Goal: Information Seeking & Learning: Check status

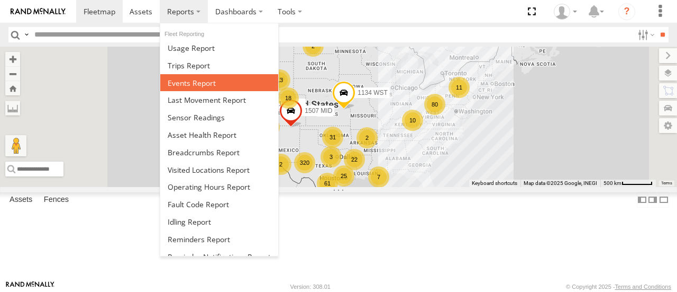
click at [190, 80] on span at bounding box center [192, 83] width 48 height 10
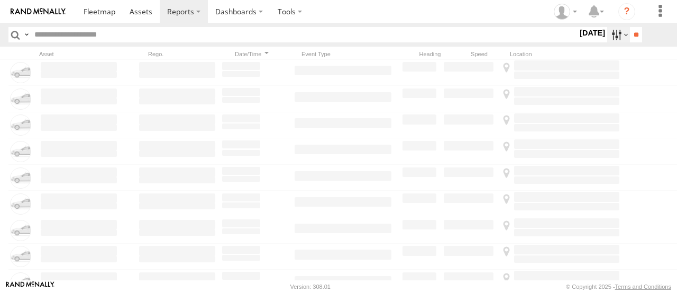
click at [612, 39] on label at bounding box center [618, 34] width 23 height 15
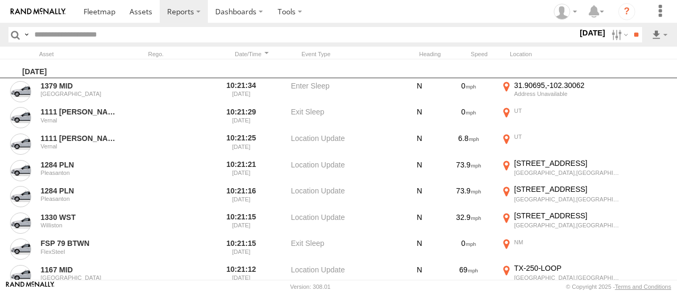
scroll to position [832, 0]
click at [0, 0] on span "Potential Collision" at bounding box center [0, 0] width 0 height 0
click at [631, 32] on input "**" at bounding box center [636, 34] width 12 height 15
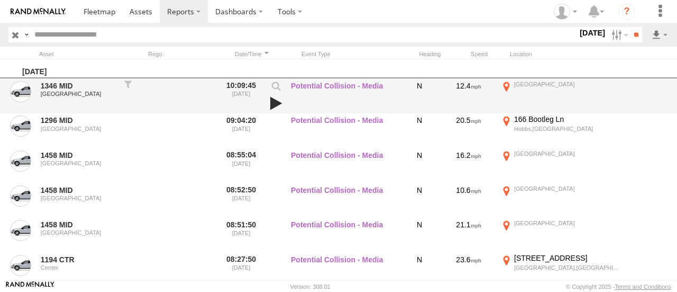
click at [277, 102] on link at bounding box center [276, 103] width 18 height 15
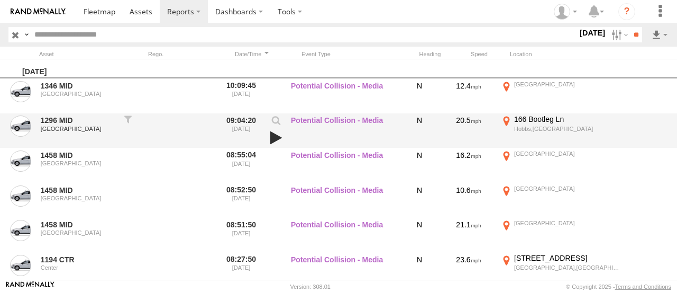
click at [276, 139] on link at bounding box center [276, 137] width 18 height 15
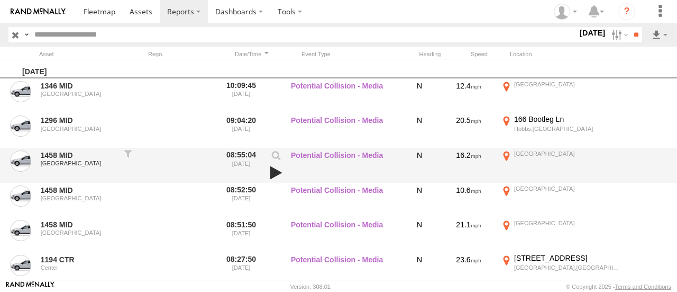
click at [275, 172] on link at bounding box center [276, 172] width 18 height 15
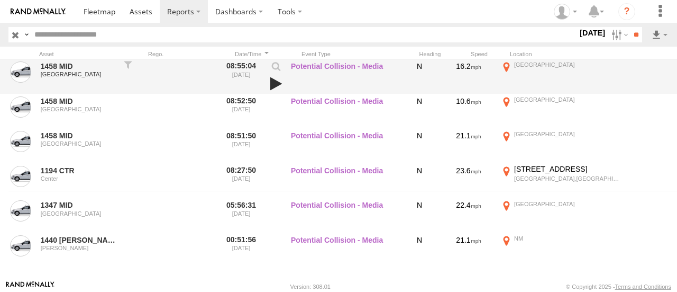
scroll to position [106, 0]
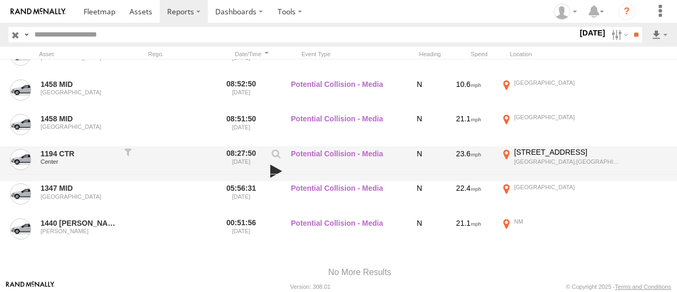
click at [273, 170] on link at bounding box center [276, 170] width 18 height 15
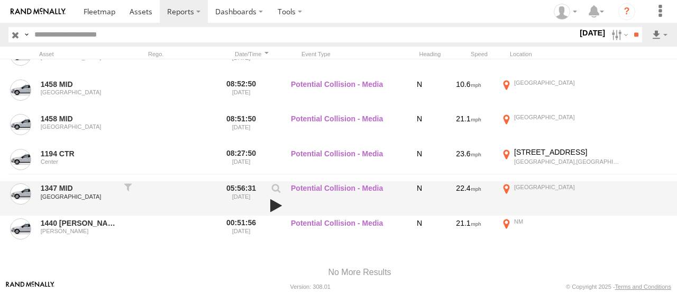
click at [276, 206] on link at bounding box center [276, 205] width 18 height 15
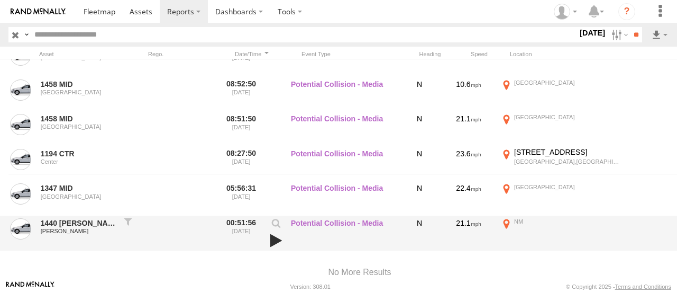
click at [274, 240] on link at bounding box center [276, 240] width 18 height 15
